Goal: Understand process/instructions: Learn how to perform a task or action

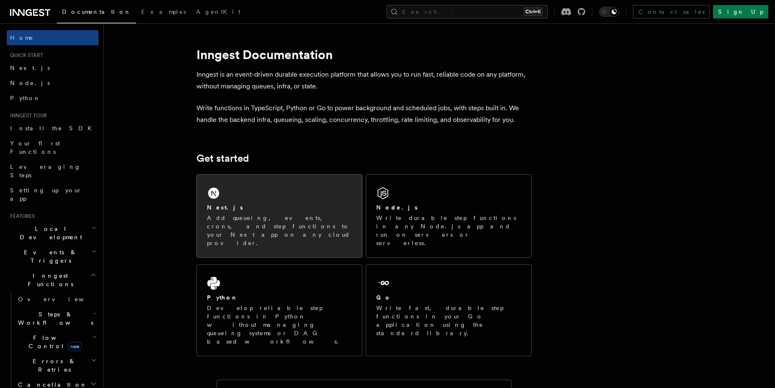
click at [262, 202] on div "Next.js Add queueing, events, crons, and step functions to your Next app on any…" at bounding box center [279, 216] width 165 height 83
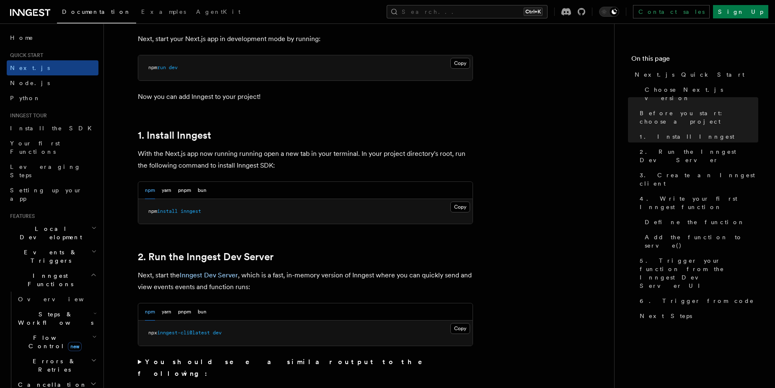
scroll to position [419, 0]
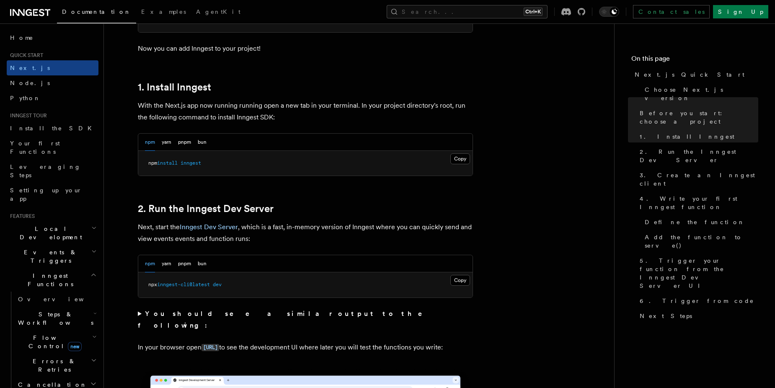
click at [194, 289] on pre "npx inngest-cli@latest dev" at bounding box center [305, 284] width 334 height 25
copy div "npx inngest-cli@latest dev"
